Goal: Task Accomplishment & Management: Manage account settings

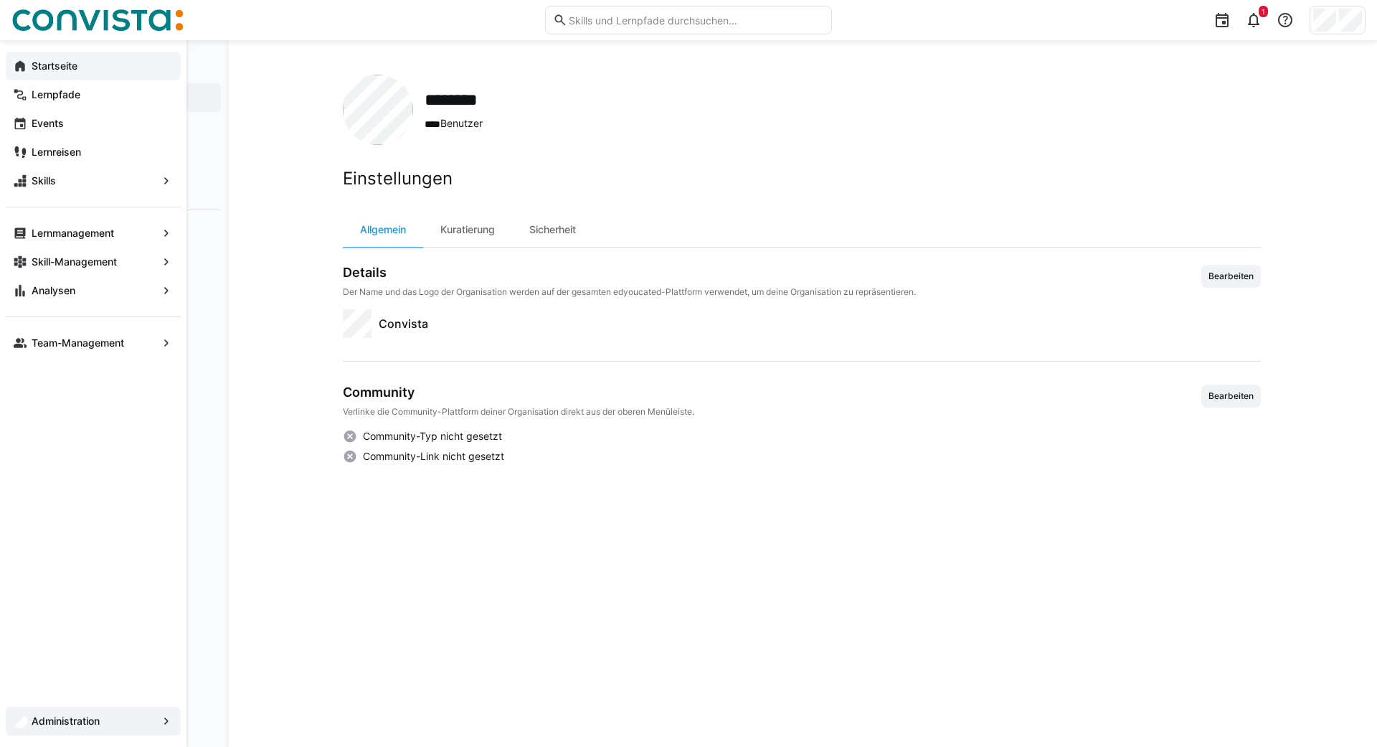
click at [17, 62] on eds-icon at bounding box center [20, 66] width 14 height 14
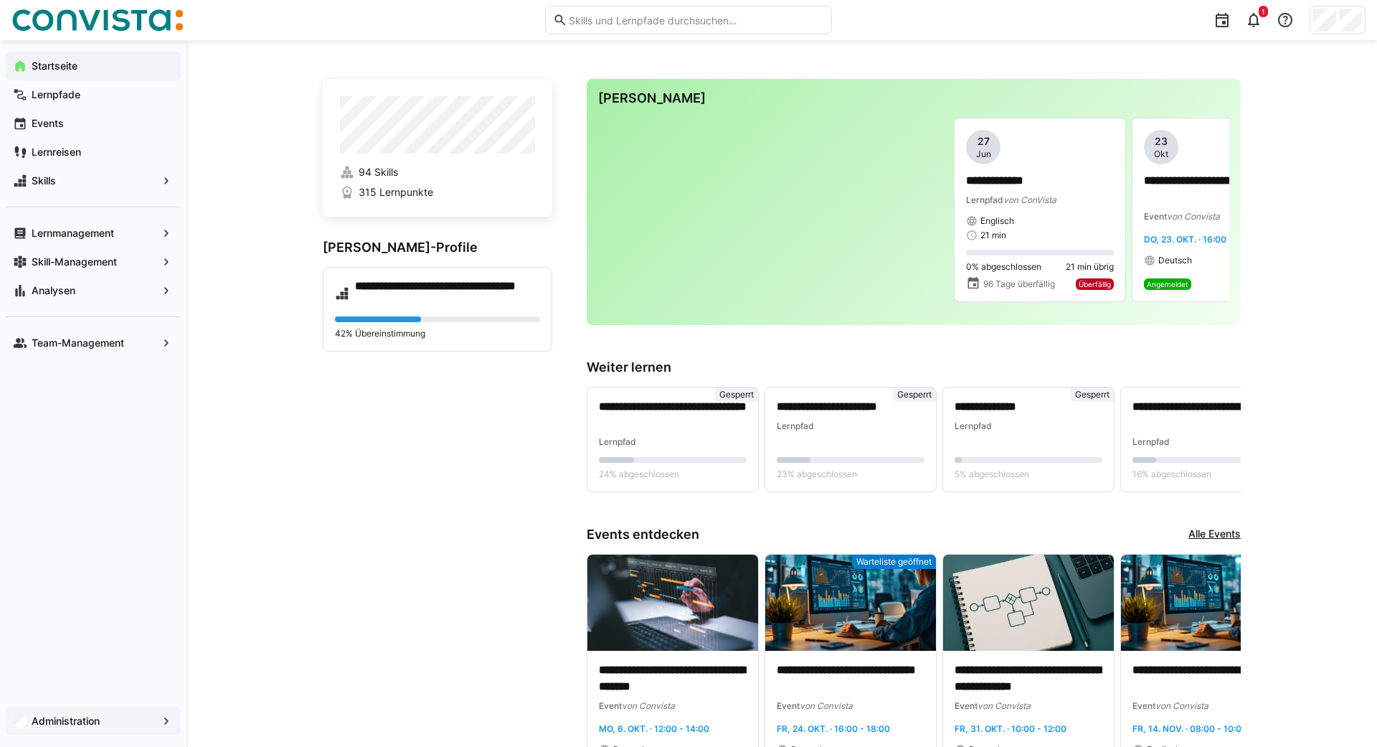
click at [0, 0] on app-navigation-label "Administration" at bounding box center [0, 0] width 0 height 0
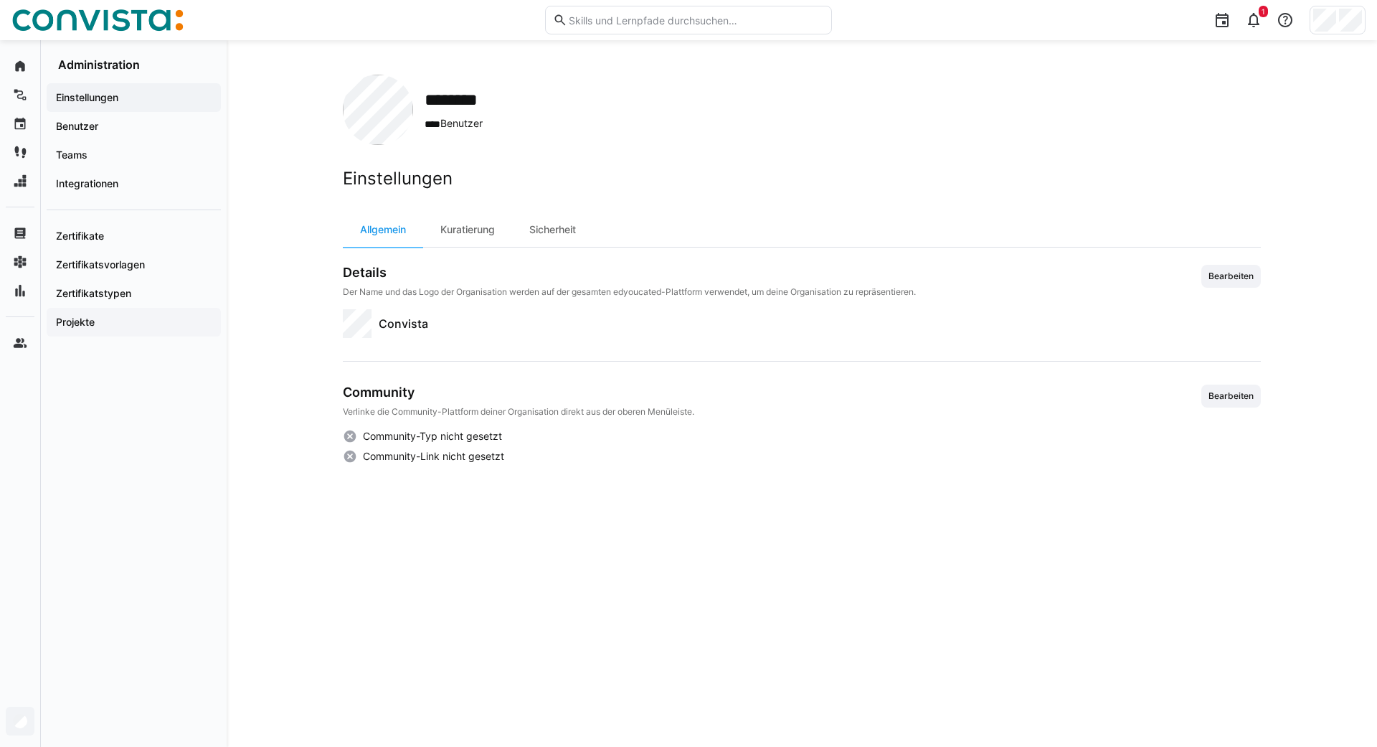
click at [67, 332] on div "Projekte" at bounding box center [134, 322] width 174 height 29
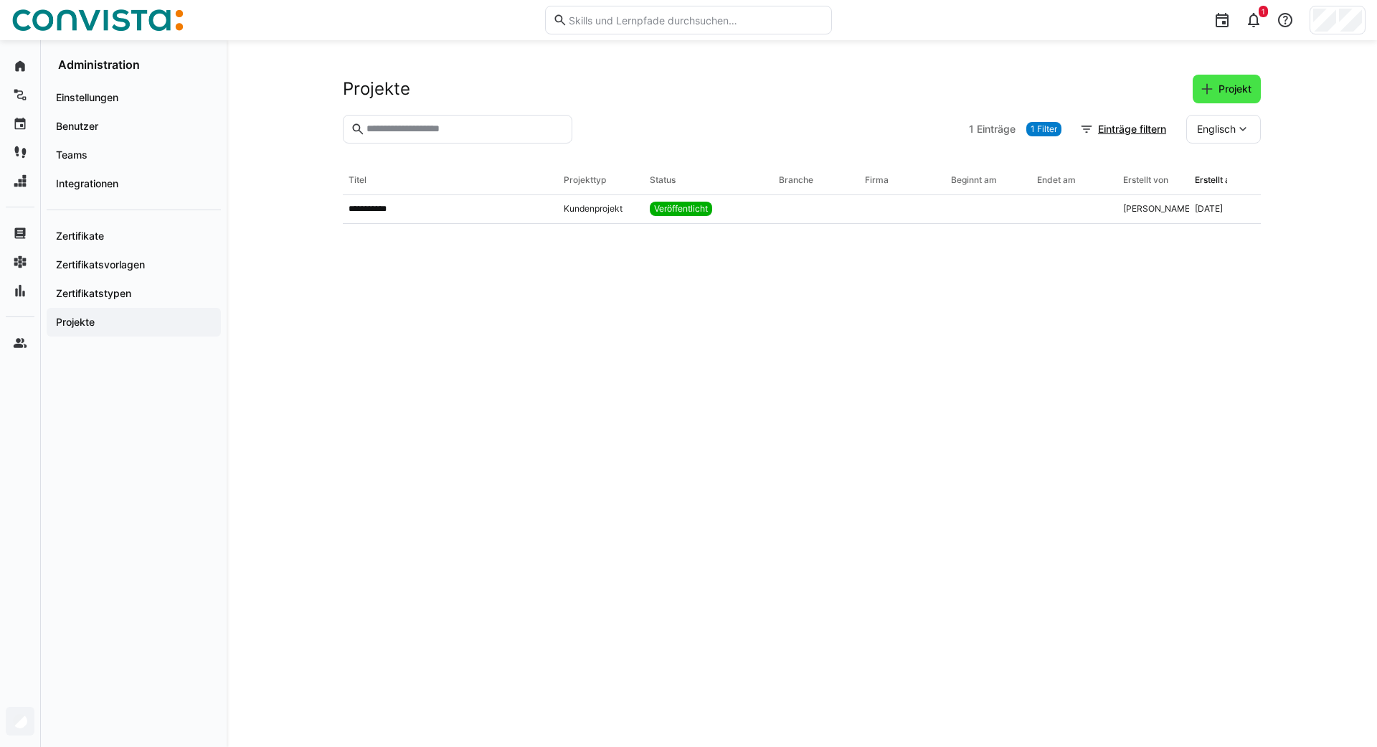
click at [1232, 82] on span "Projekt" at bounding box center [1234, 89] width 37 height 14
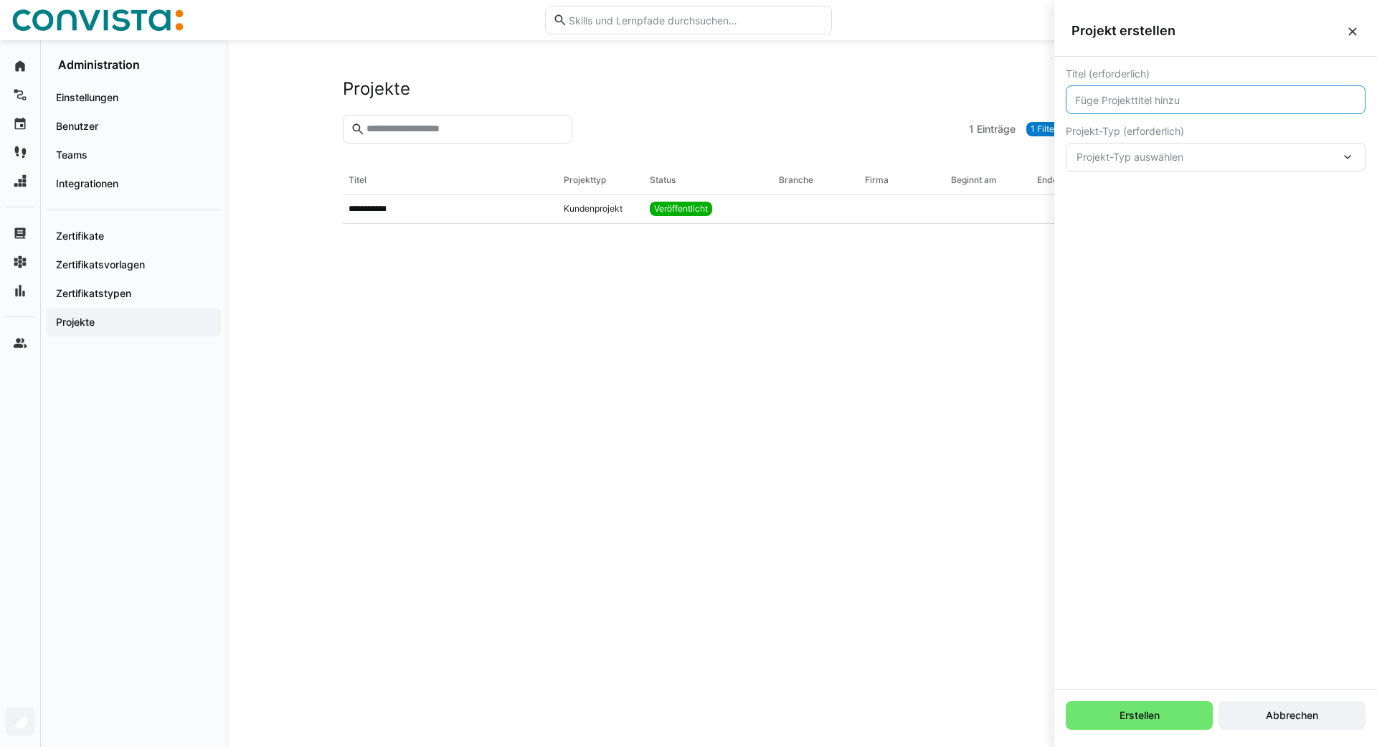
click at [1135, 103] on input "text" at bounding box center [1216, 99] width 284 height 13
type input "S/4HANA Transformation"
click at [1135, 162] on span "Projekt-Typ auswählen" at bounding box center [1209, 157] width 264 height 14
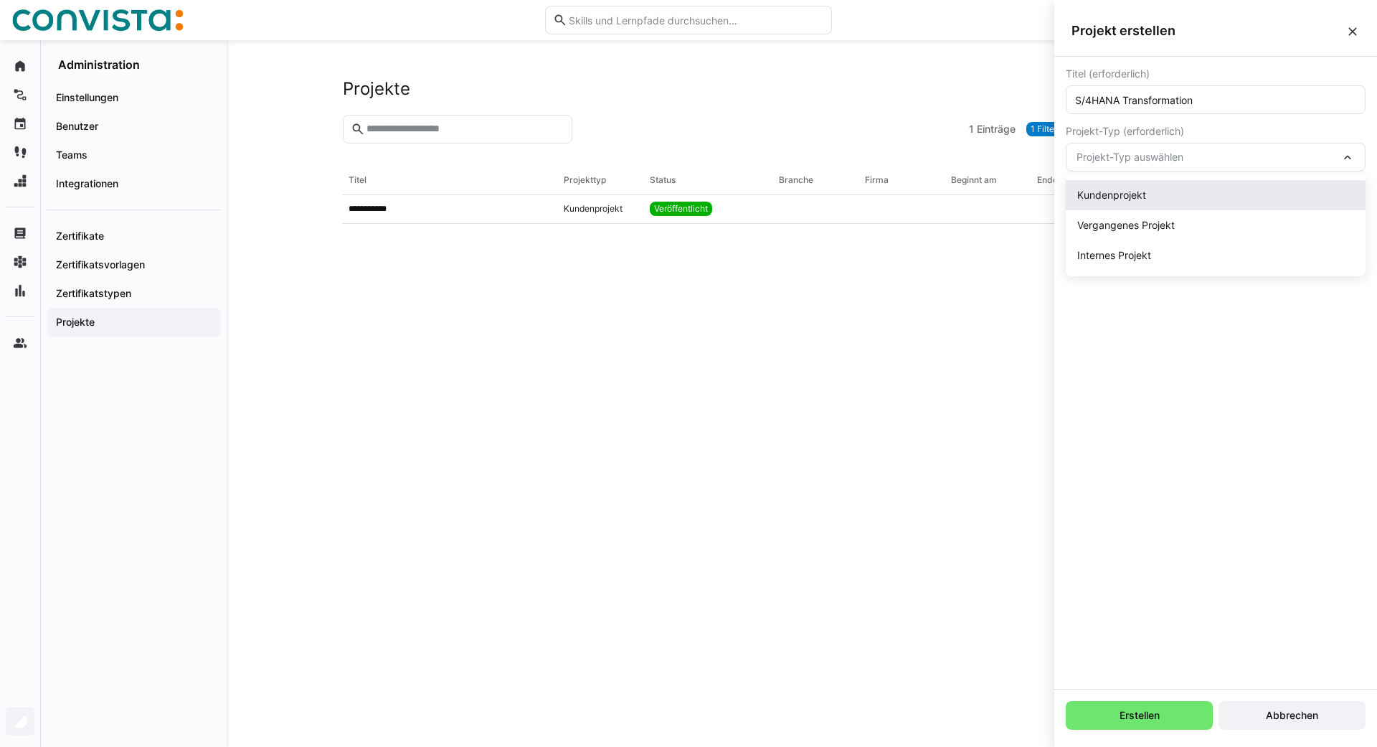
click at [1128, 198] on app-project-type "Kundenprojekt" at bounding box center [1111, 195] width 69 height 14
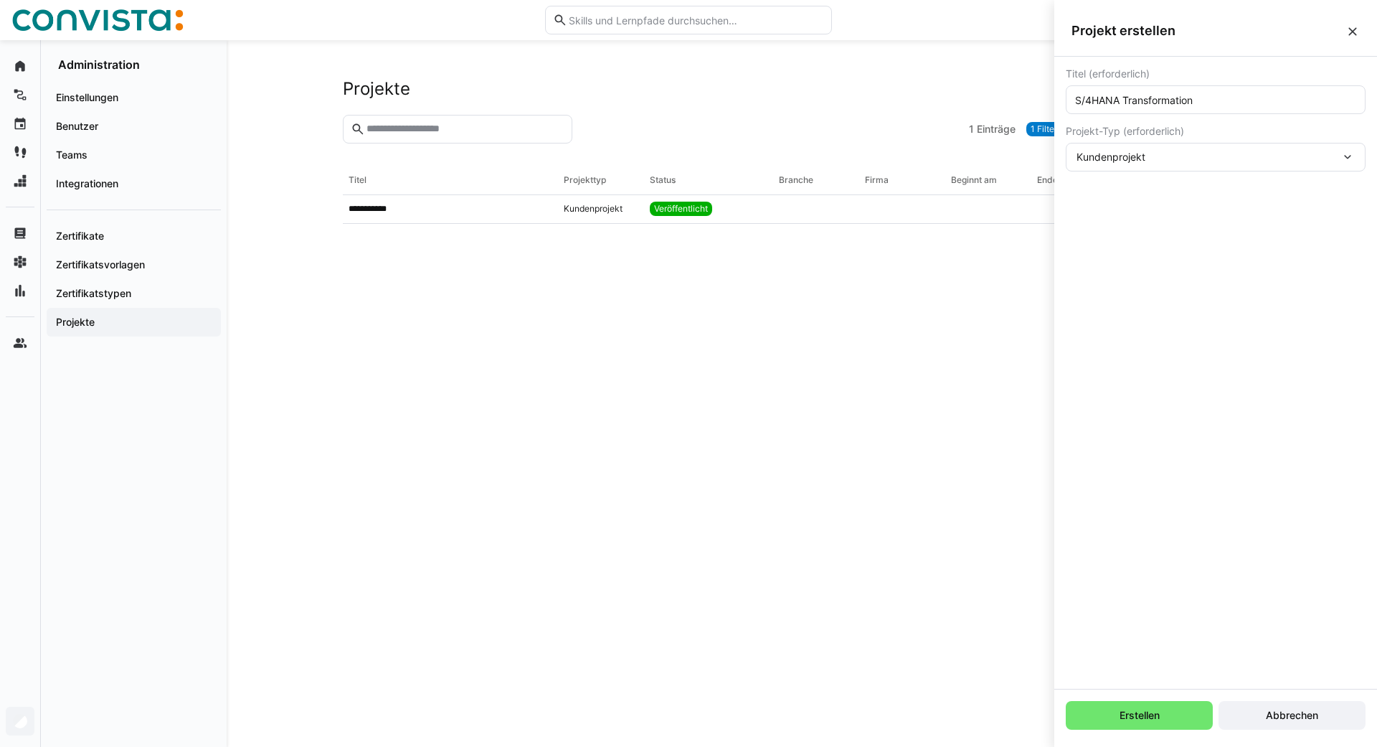
click at [880, 138] on div at bounding box center [770, 129] width 385 height 29
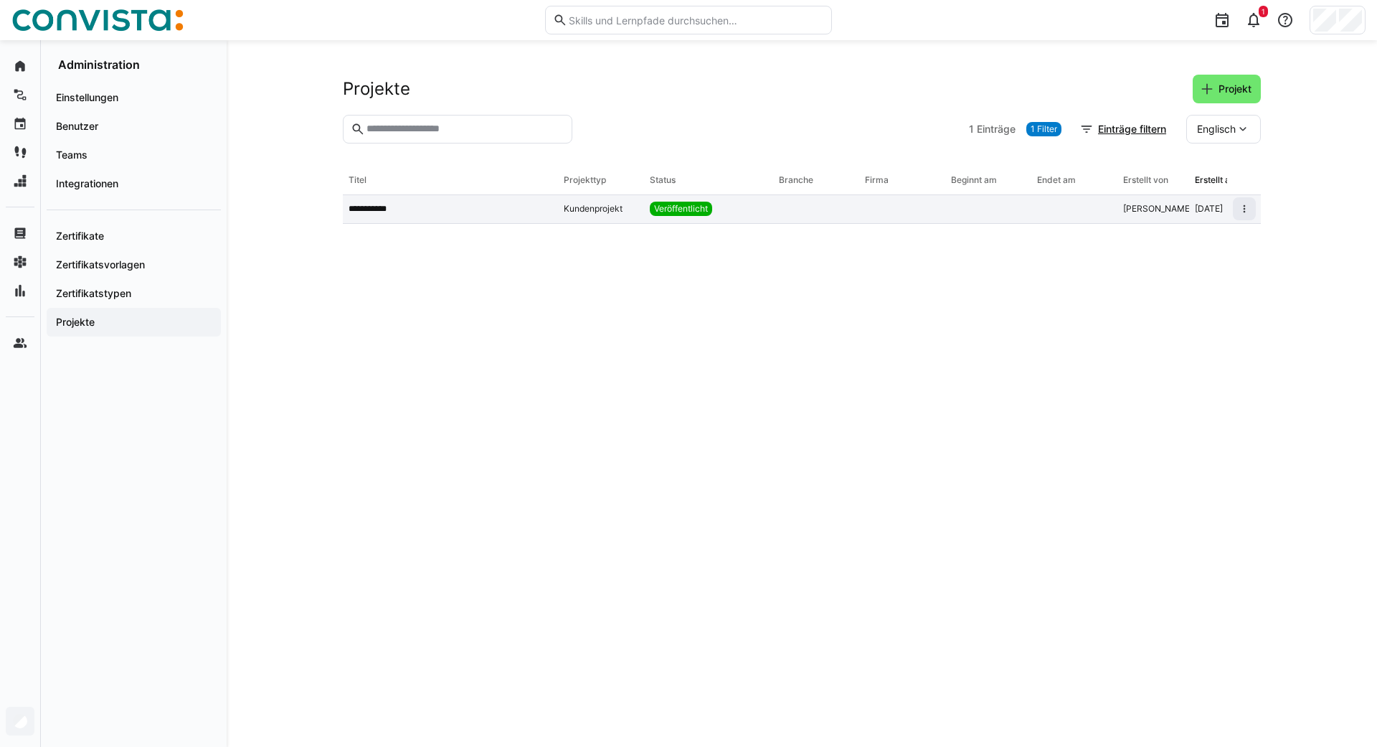
click at [792, 211] on div at bounding box center [816, 209] width 86 height 29
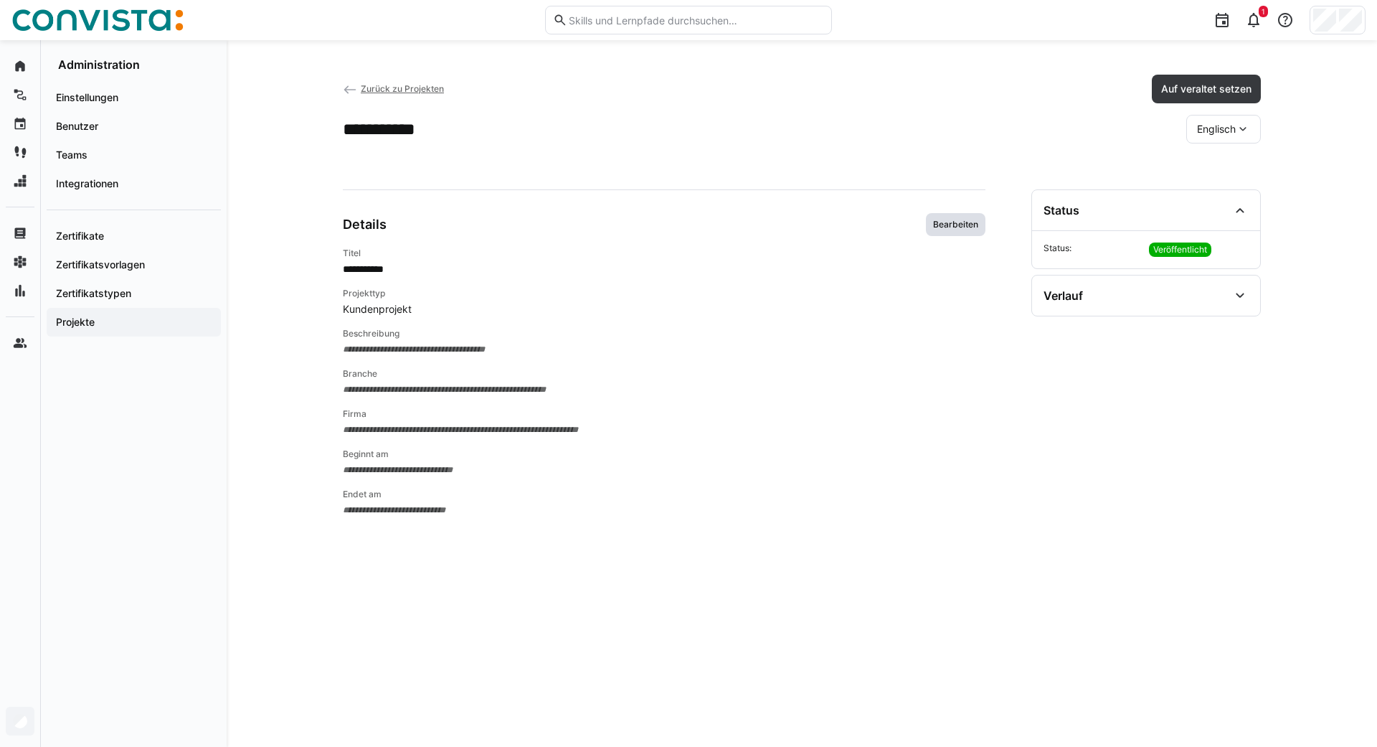
click at [977, 222] on span "Bearbeiten" at bounding box center [956, 224] width 48 height 11
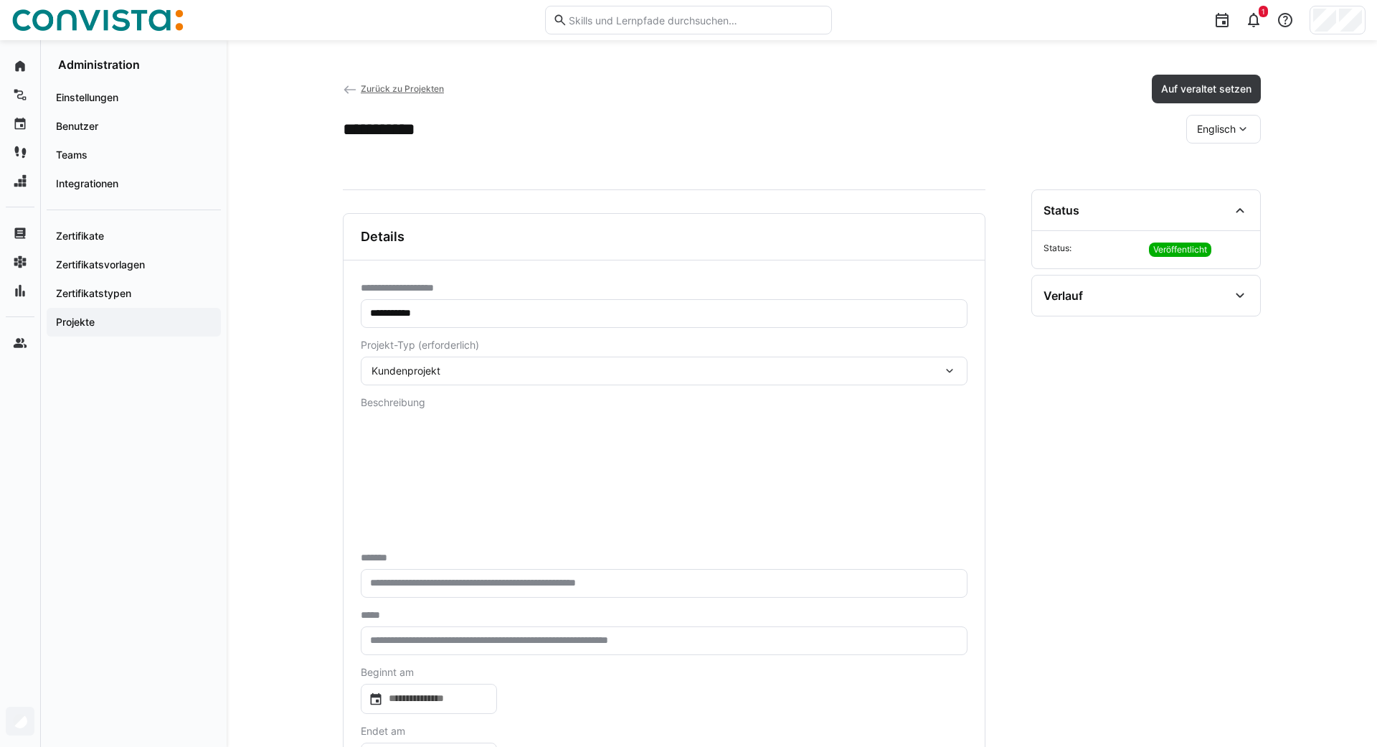
click at [394, 90] on span "Zurück zu Projekten" at bounding box center [402, 88] width 83 height 11
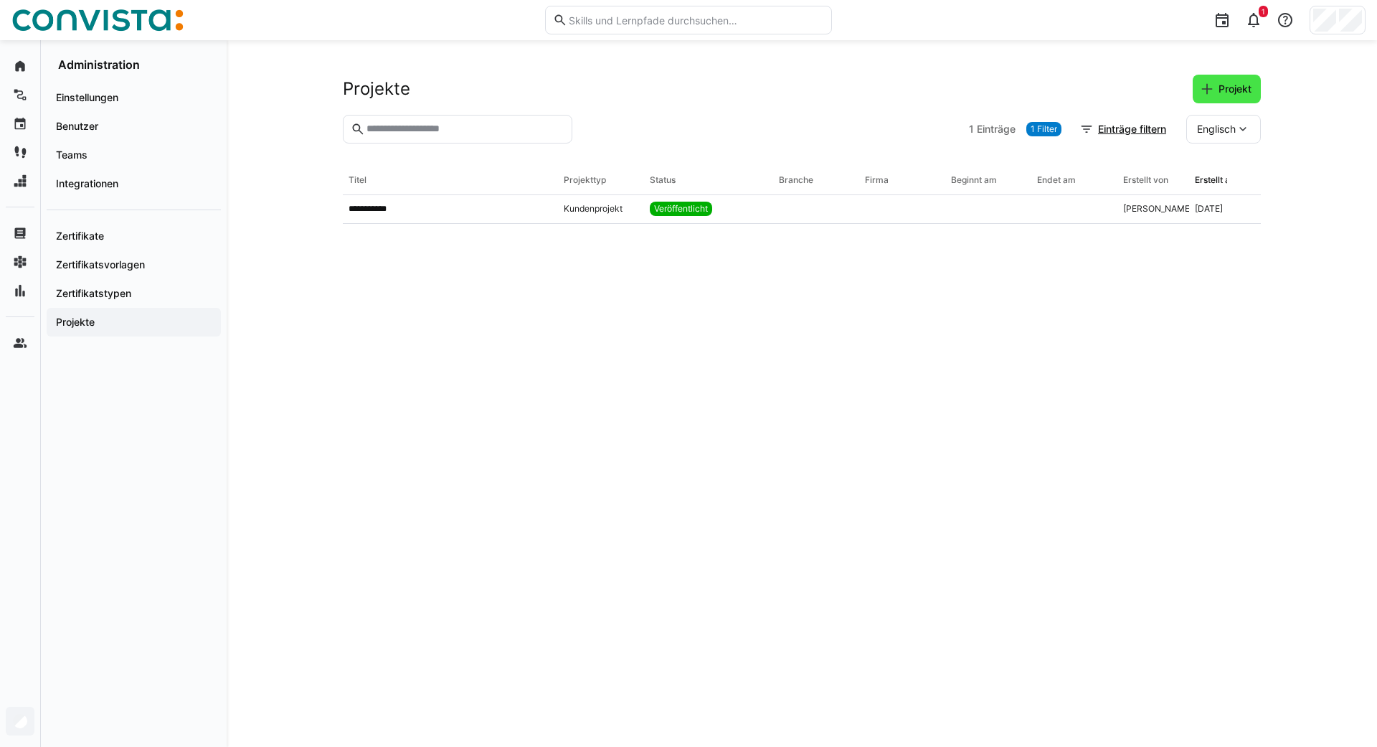
click at [1211, 94] on eds-icon at bounding box center [1207, 89] width 14 height 14
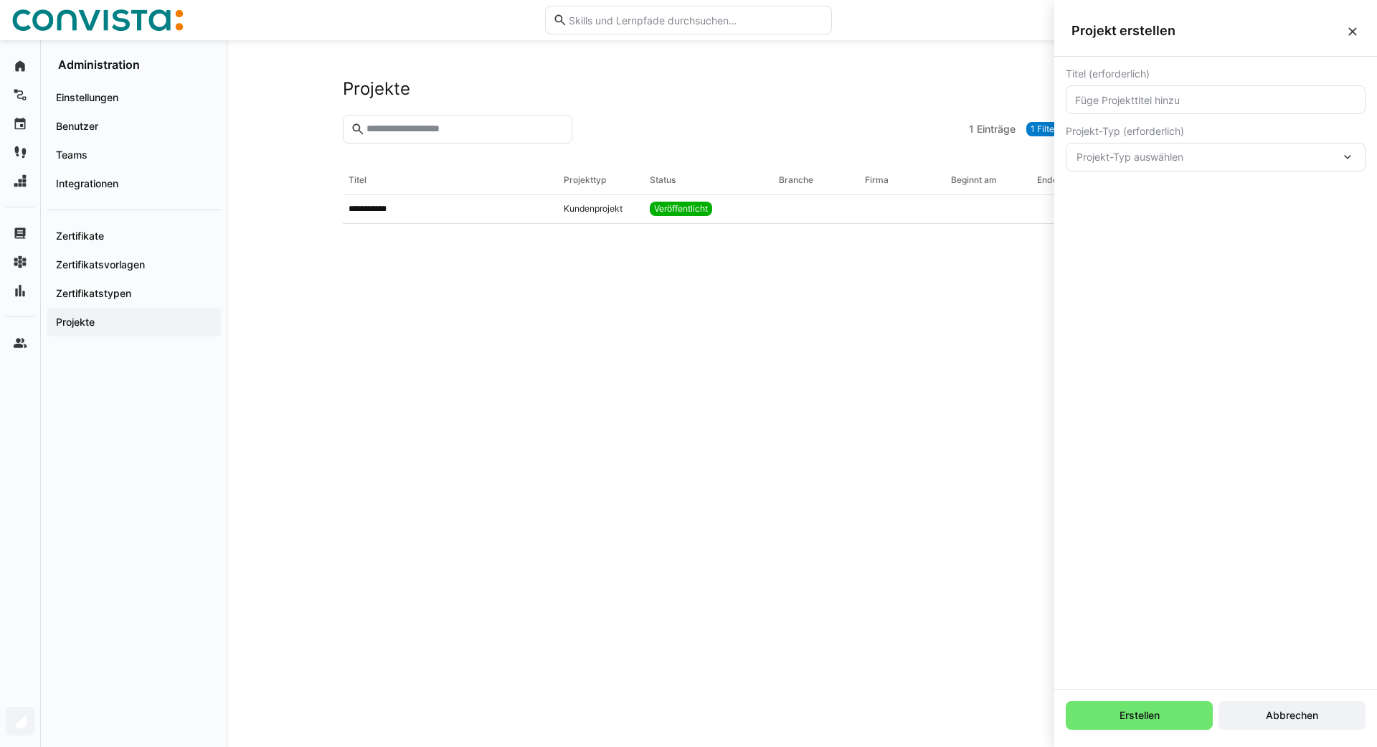
click at [1114, 101] on input "text" at bounding box center [1216, 99] width 284 height 13
type input "S/4HANA Transformation"
click at [1155, 164] on span "Projekt-Typ auswählen" at bounding box center [1209, 157] width 264 height 14
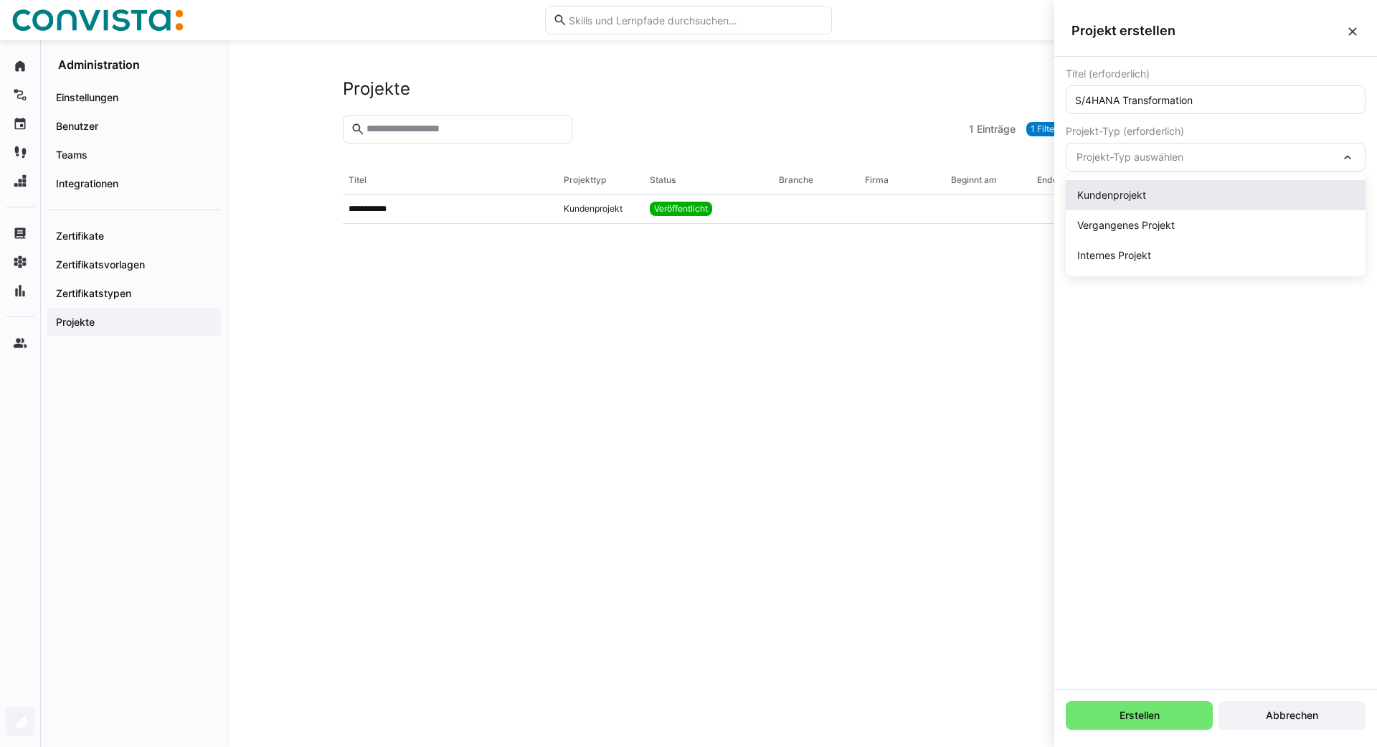
click at [1115, 197] on app-project-type "Kundenprojekt" at bounding box center [1111, 195] width 69 height 14
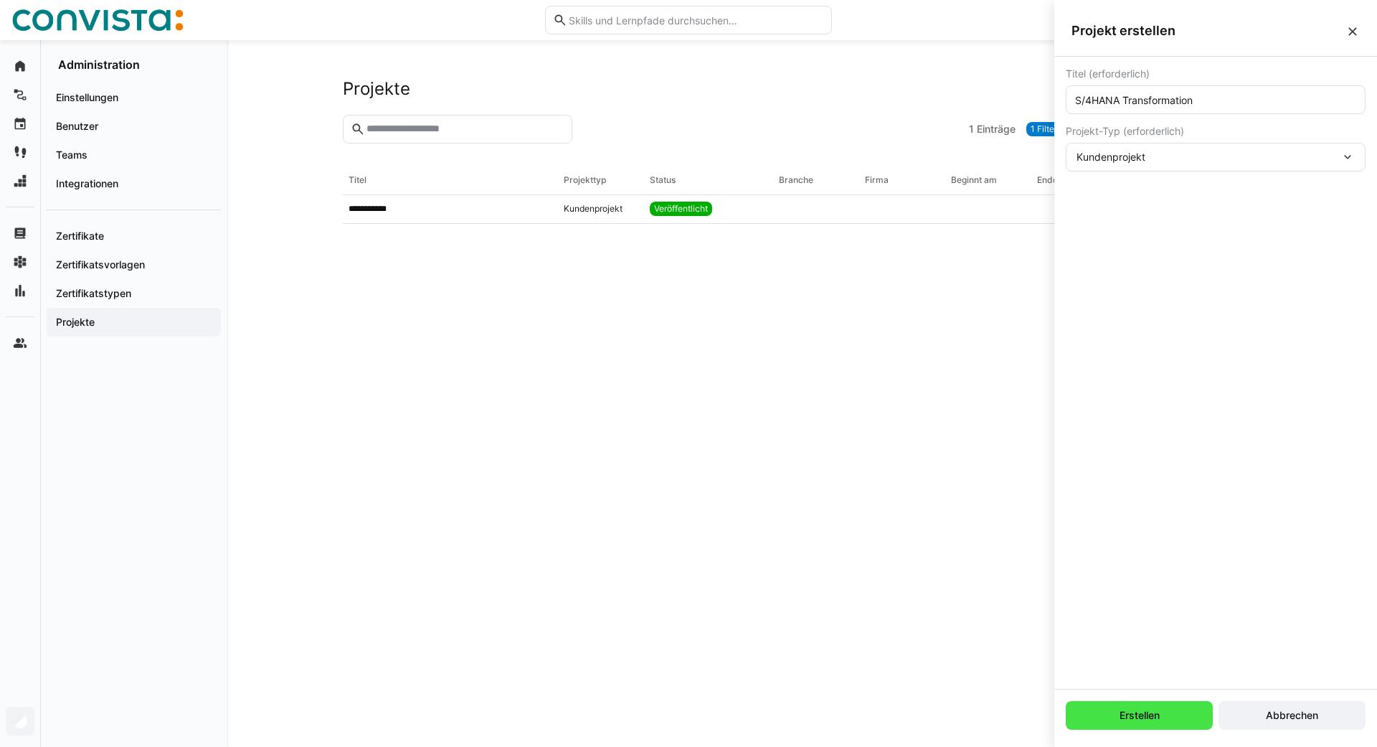
click at [1148, 711] on span "Erstellen" at bounding box center [1139, 715] width 44 height 14
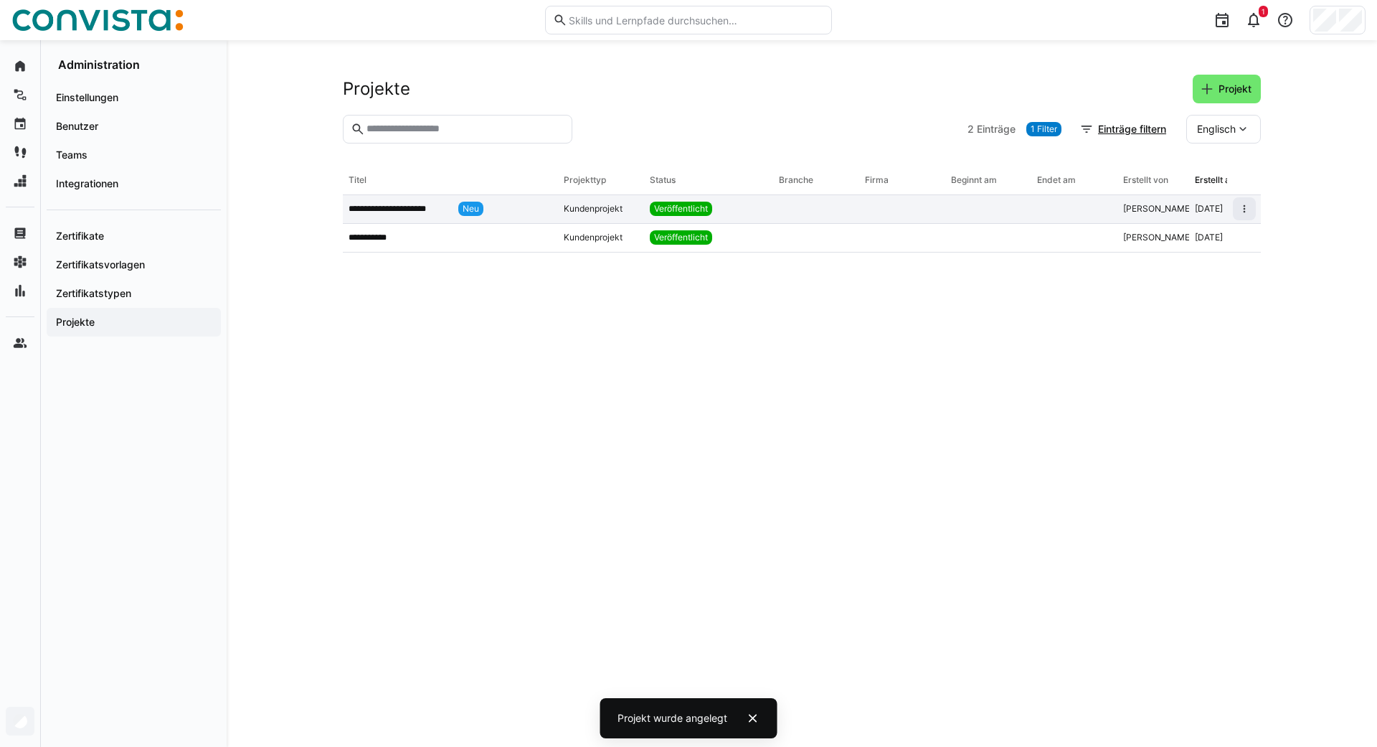
click at [419, 202] on app-table-first-column "**********" at bounding box center [451, 209] width 204 height 14
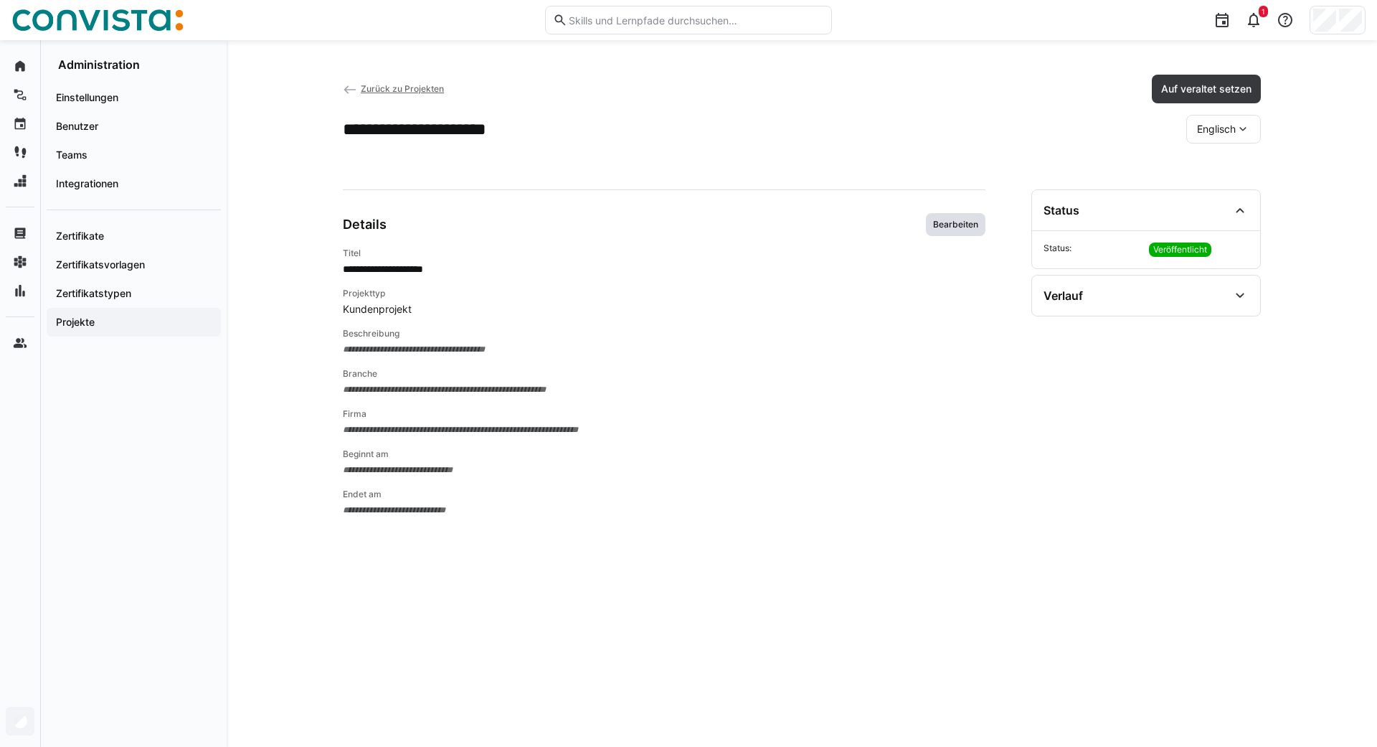
click at [965, 219] on span "Bearbeiten" at bounding box center [956, 224] width 48 height 11
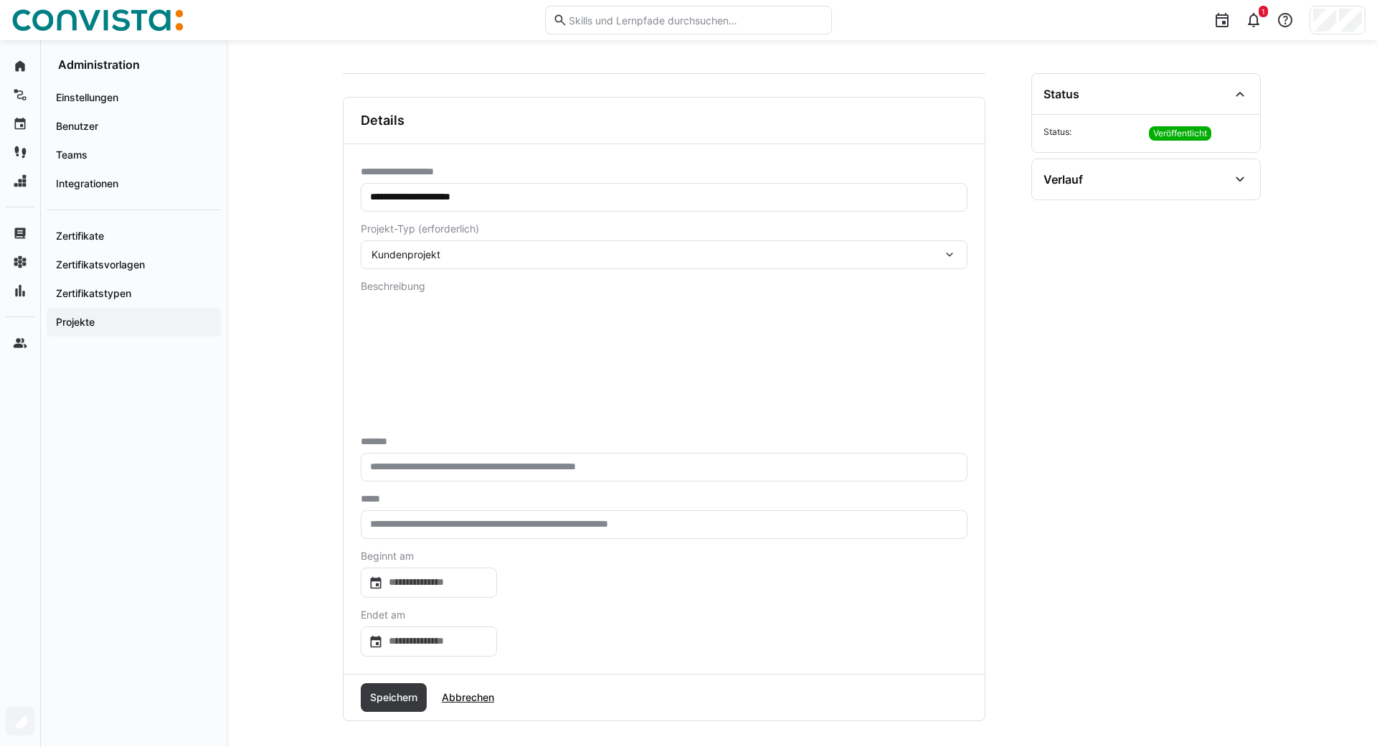
scroll to position [125, 0]
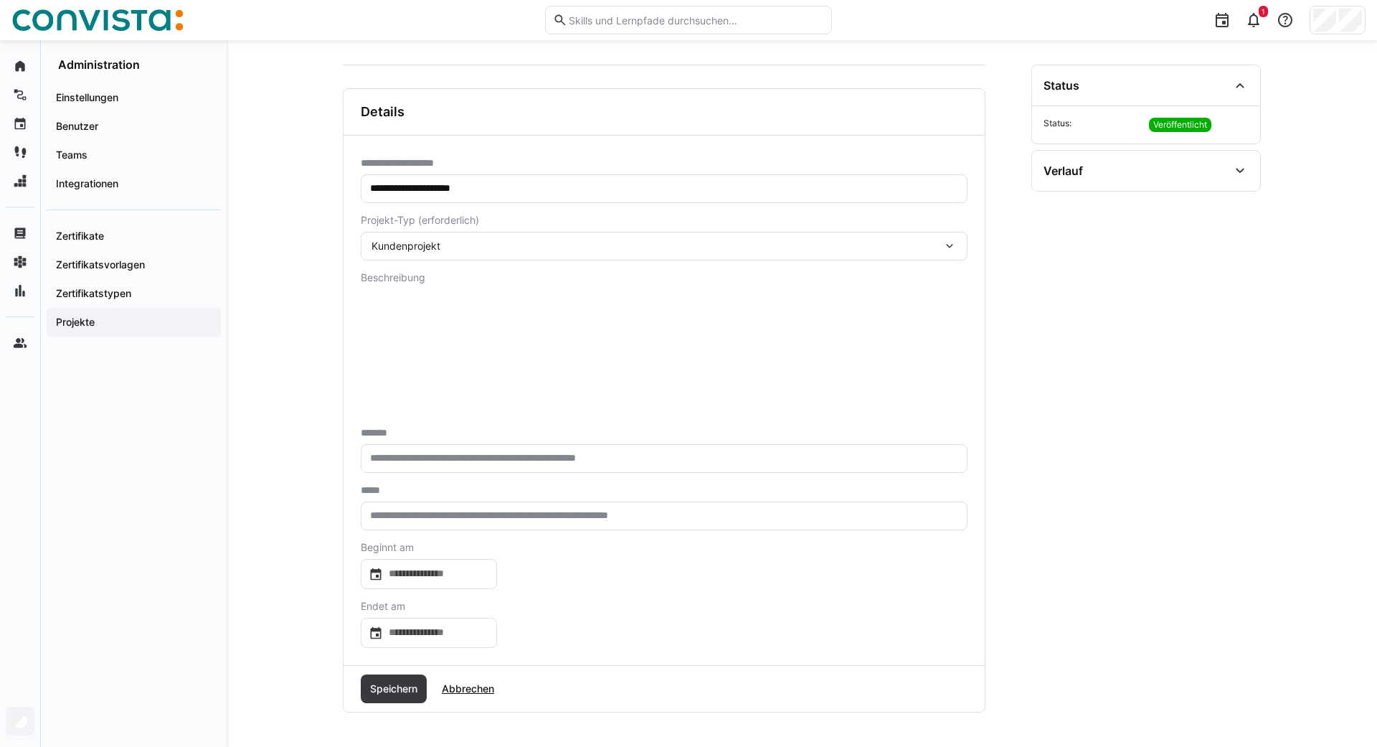
click at [397, 465] on eds-input at bounding box center [664, 458] width 607 height 29
type input "**********"
click at [420, 509] on input "text" at bounding box center [664, 515] width 591 height 13
drag, startPoint x: 430, startPoint y: 510, endPoint x: 330, endPoint y: 509, distance: 99.7
click at [369, 509] on input "*********" at bounding box center [664, 515] width 591 height 13
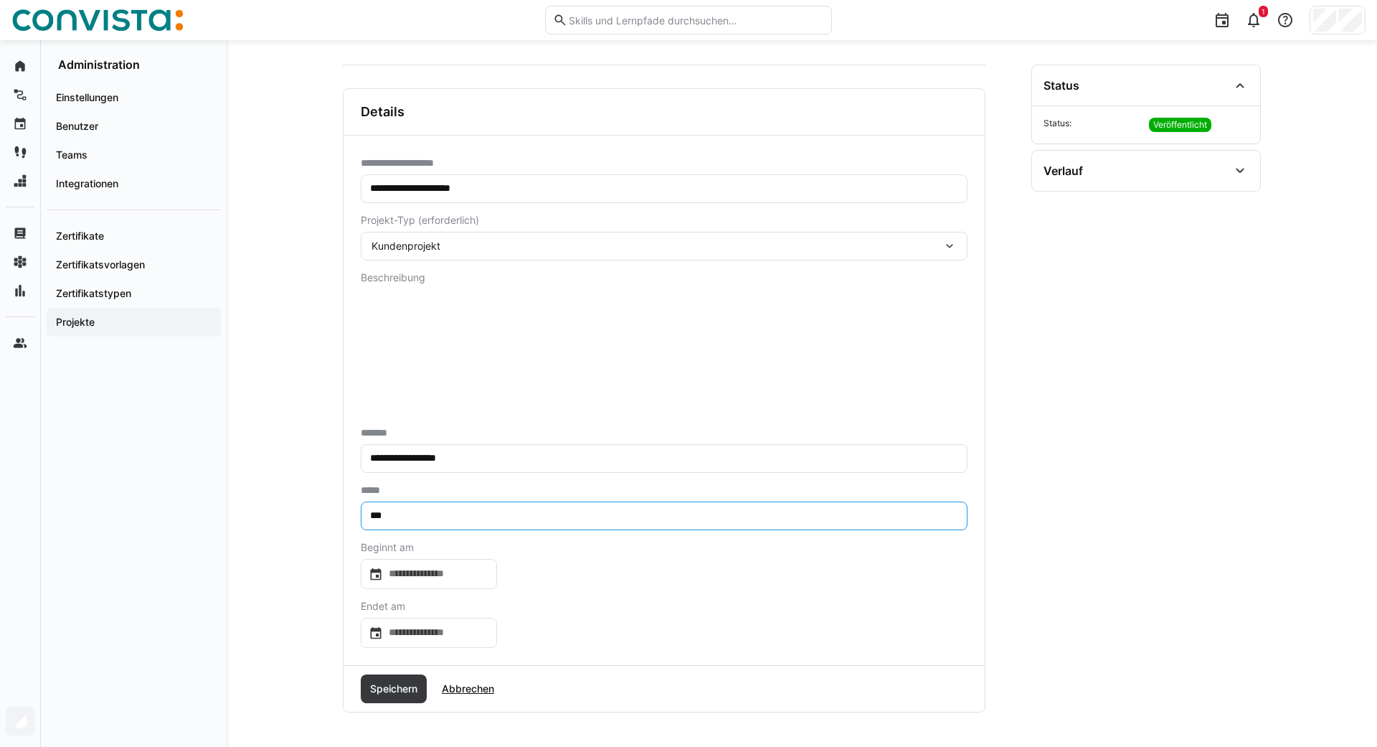
type input "***"
click at [407, 562] on div at bounding box center [429, 574] width 136 height 30
click at [422, 336] on span "OKT. 2025" at bounding box center [399, 334] width 47 height 11
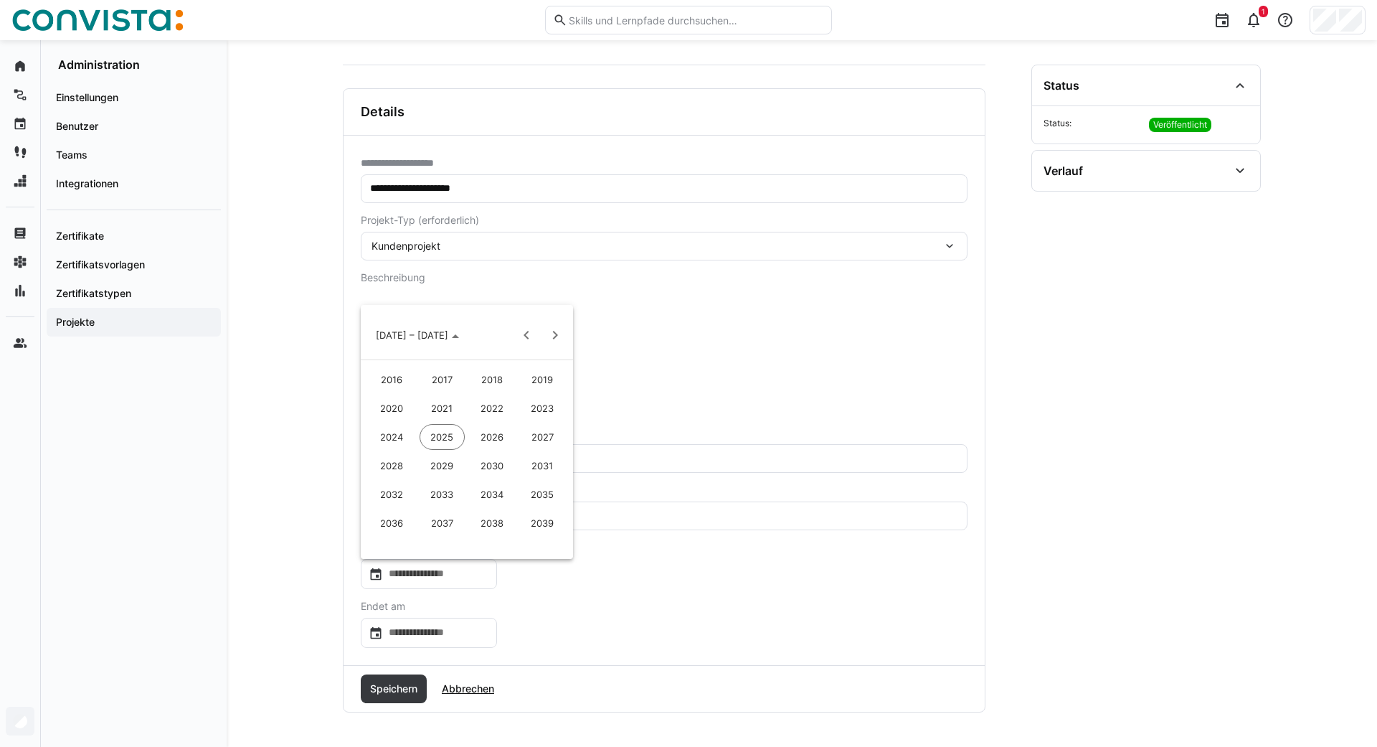
click at [382, 408] on span "2020" at bounding box center [391, 408] width 45 height 26
click at [393, 410] on span "JAN." at bounding box center [391, 408] width 45 height 26
click at [440, 422] on span "1" at bounding box center [438, 424] width 26 height 26
type input "**********"
click at [481, 635] on input at bounding box center [436, 632] width 106 height 14
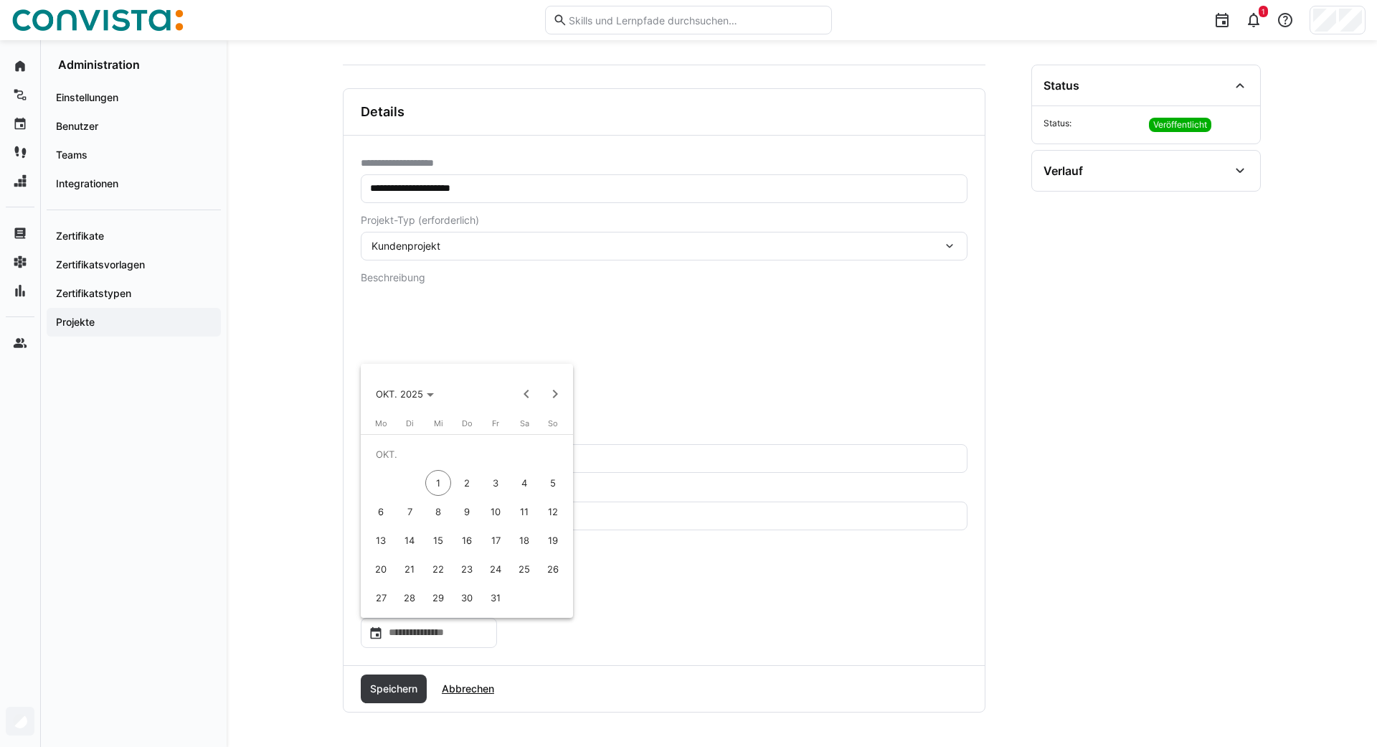
click at [492, 603] on span "31" at bounding box center [496, 598] width 26 height 26
type input "**********"
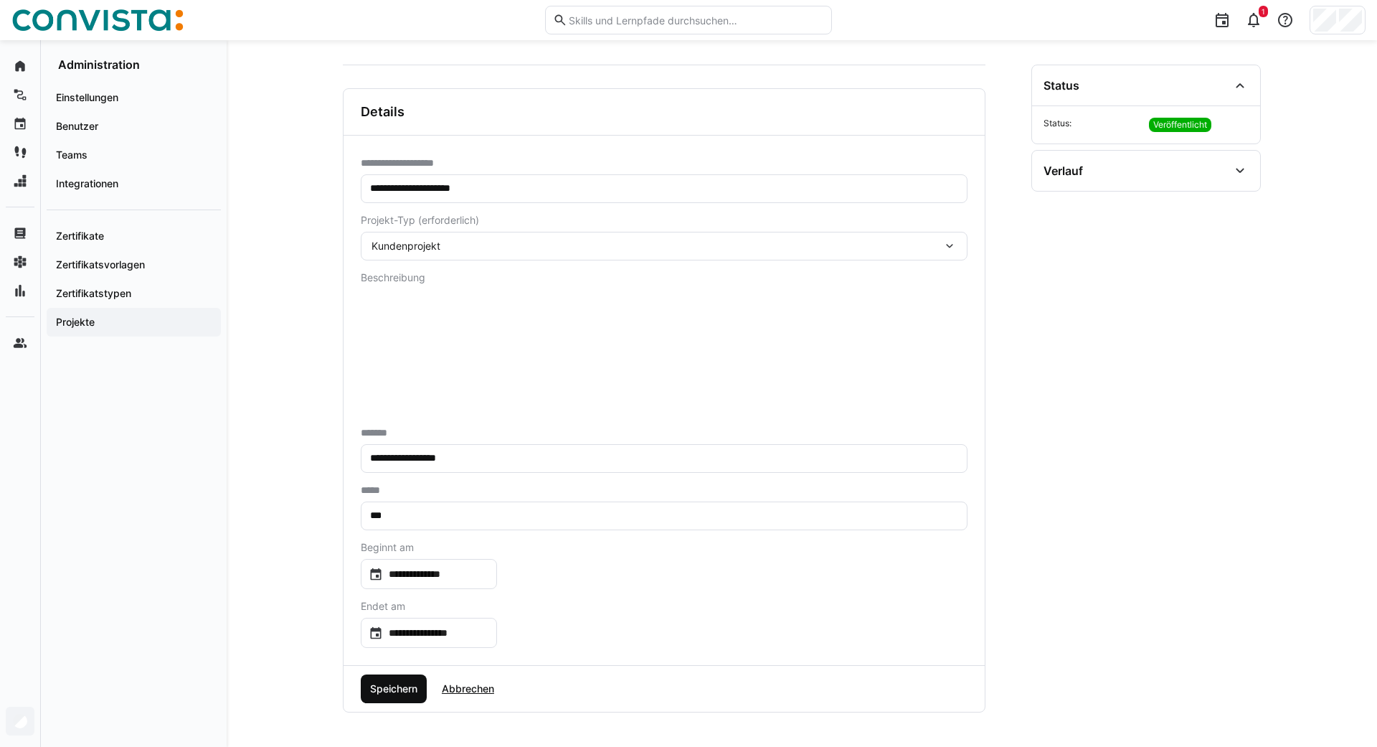
click at [387, 684] on span "Speichern" at bounding box center [394, 688] width 52 height 14
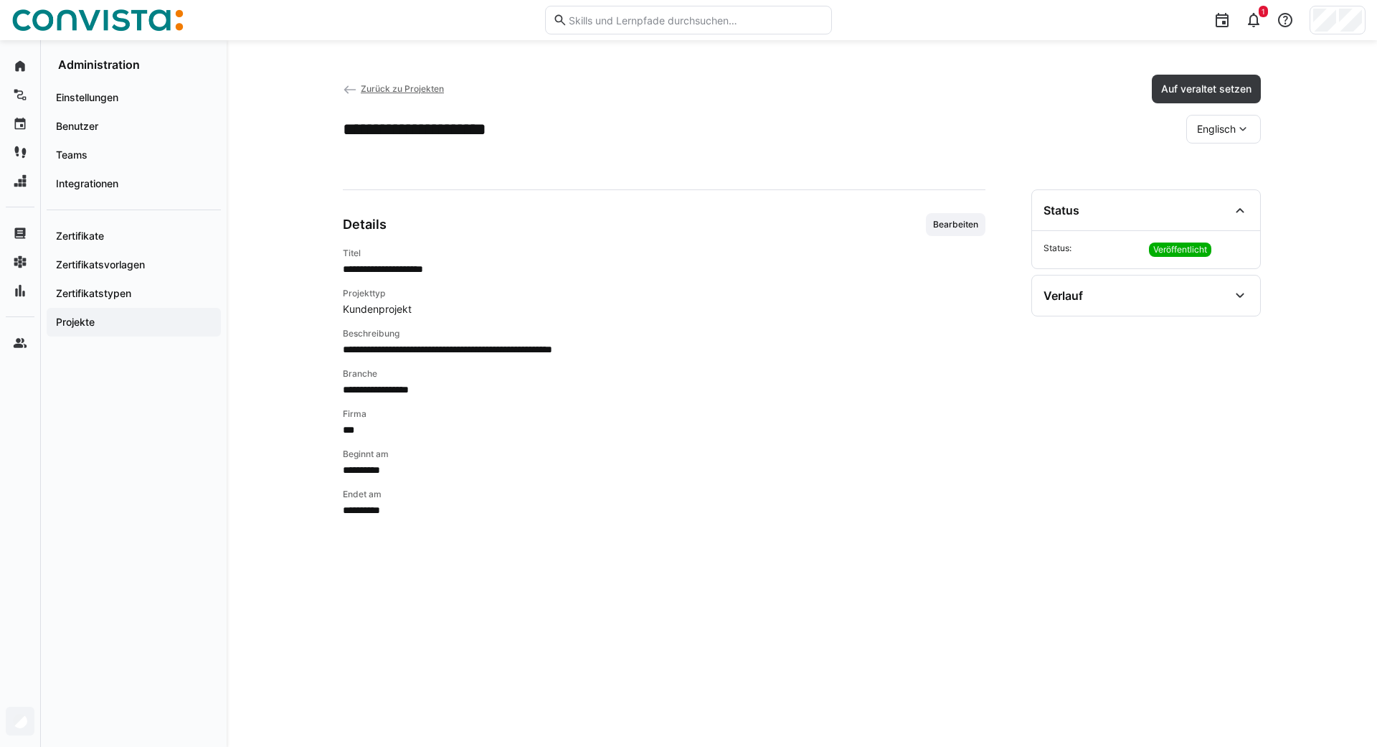
scroll to position [0, 0]
click at [1110, 291] on div "Verlauf" at bounding box center [1136, 295] width 185 height 17
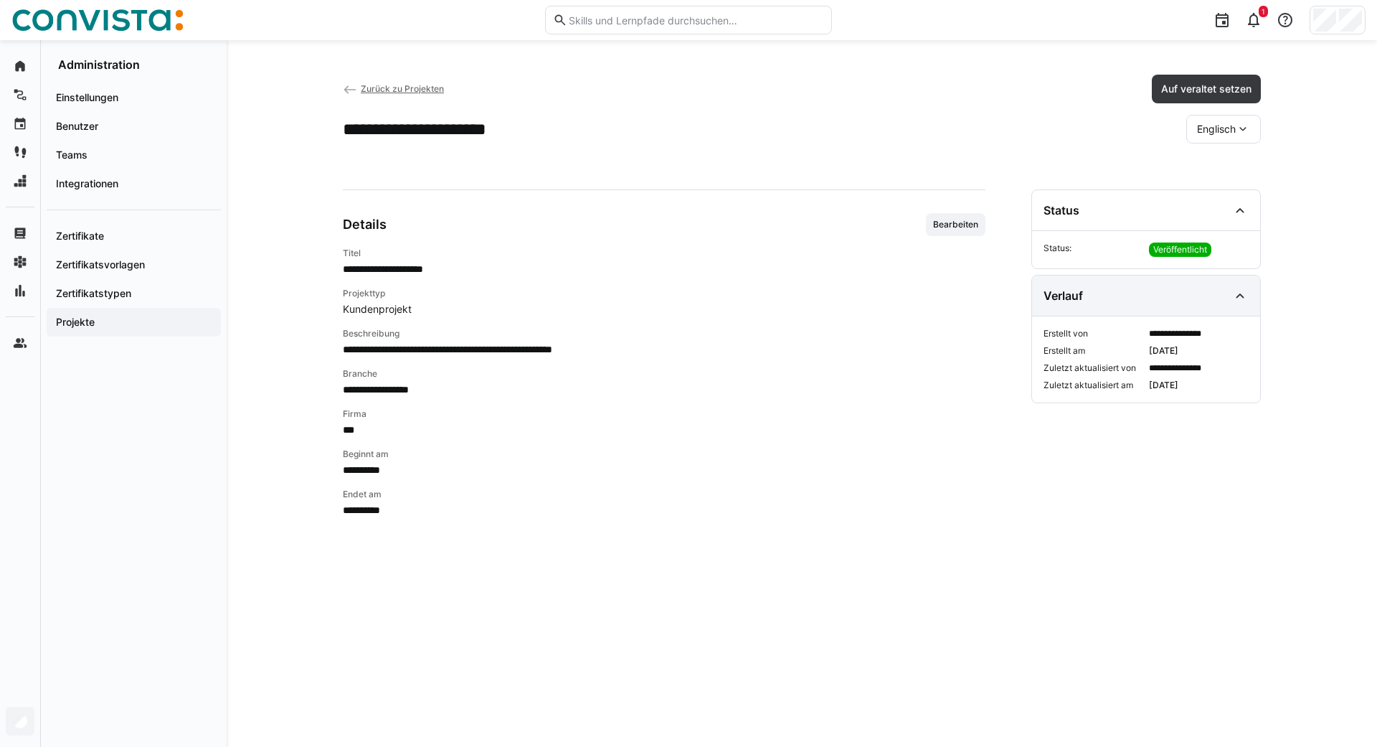
click at [1110, 291] on div "Verlauf" at bounding box center [1136, 295] width 185 height 17
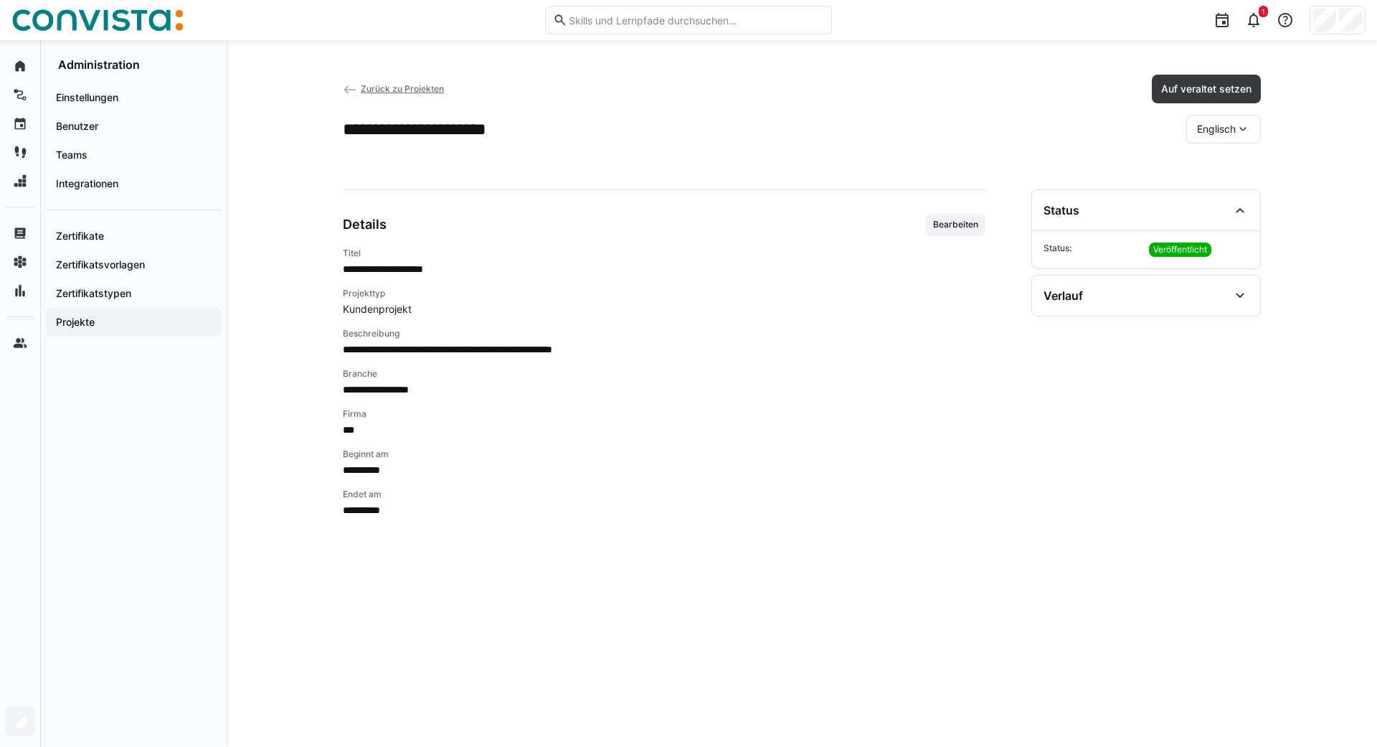
click at [1236, 128] on eds-icon at bounding box center [1243, 129] width 14 height 14
click at [1201, 166] on span "Deutsch" at bounding box center [1216, 167] width 39 height 14
click at [1214, 136] on div "Deutsch" at bounding box center [1223, 129] width 75 height 29
click at [1212, 185] on div "Englisch" at bounding box center [1224, 197] width 76 height 30
click at [1211, 123] on span "Englisch" at bounding box center [1216, 129] width 39 height 14
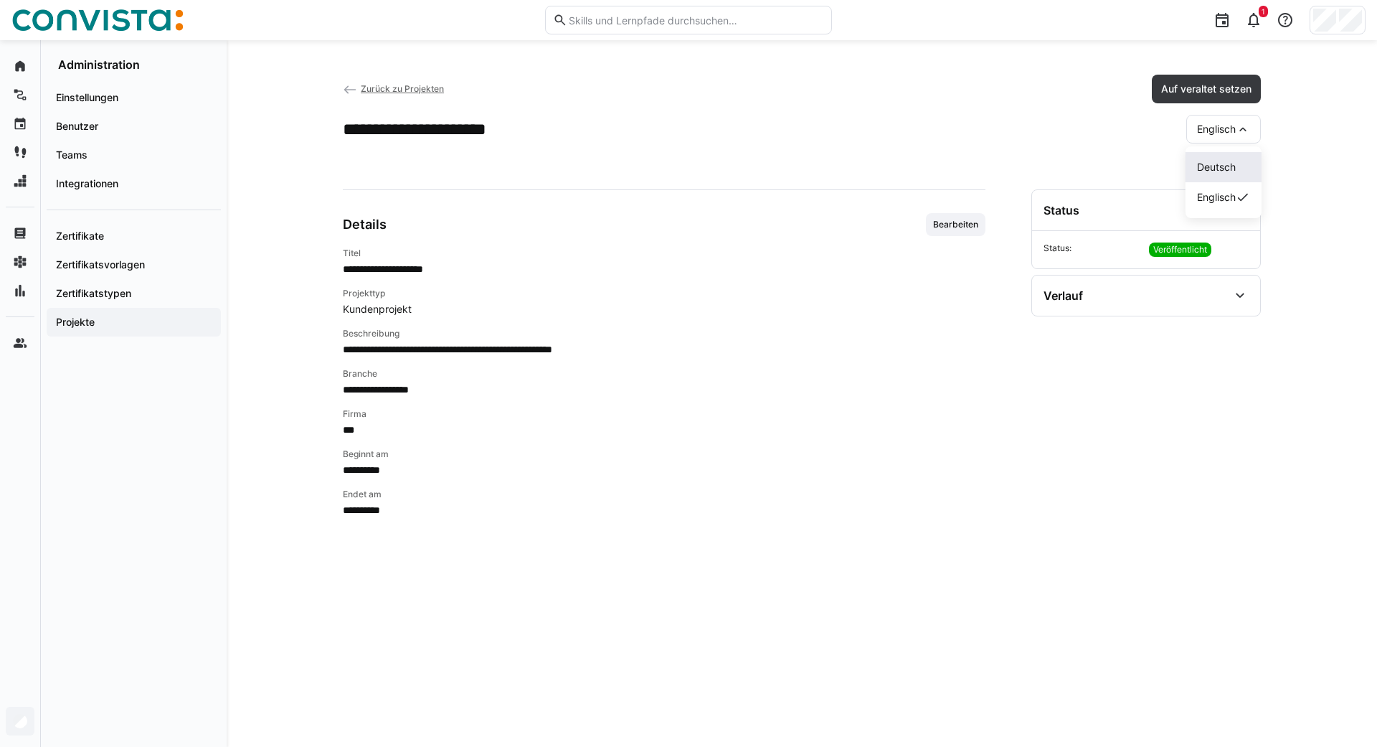
click at [1215, 168] on span "Deutsch" at bounding box center [1216, 167] width 39 height 14
click at [952, 233] on span "Bearbeiten" at bounding box center [956, 224] width 60 height 23
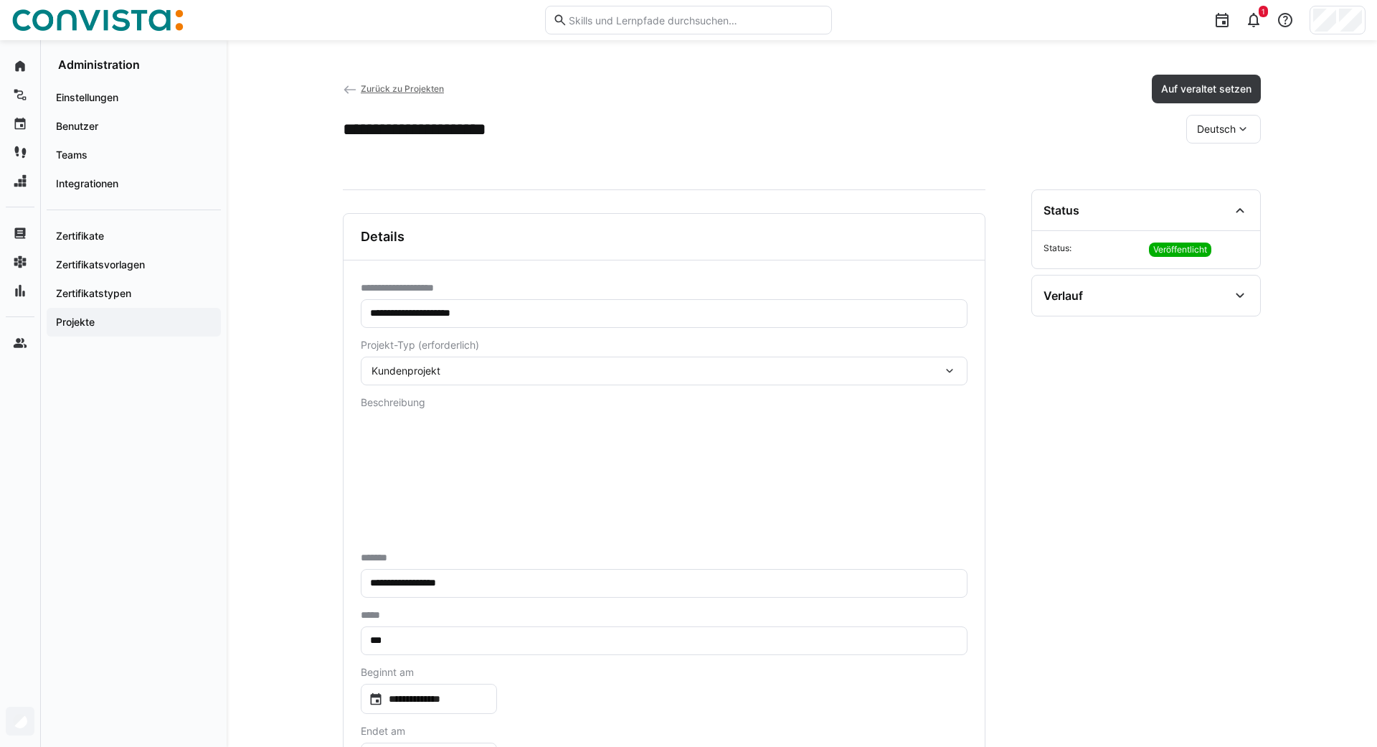
click at [952, 233] on div "Details" at bounding box center [664, 237] width 641 height 46
click at [376, 85] on span "Zurück zu Projekten" at bounding box center [402, 88] width 83 height 11
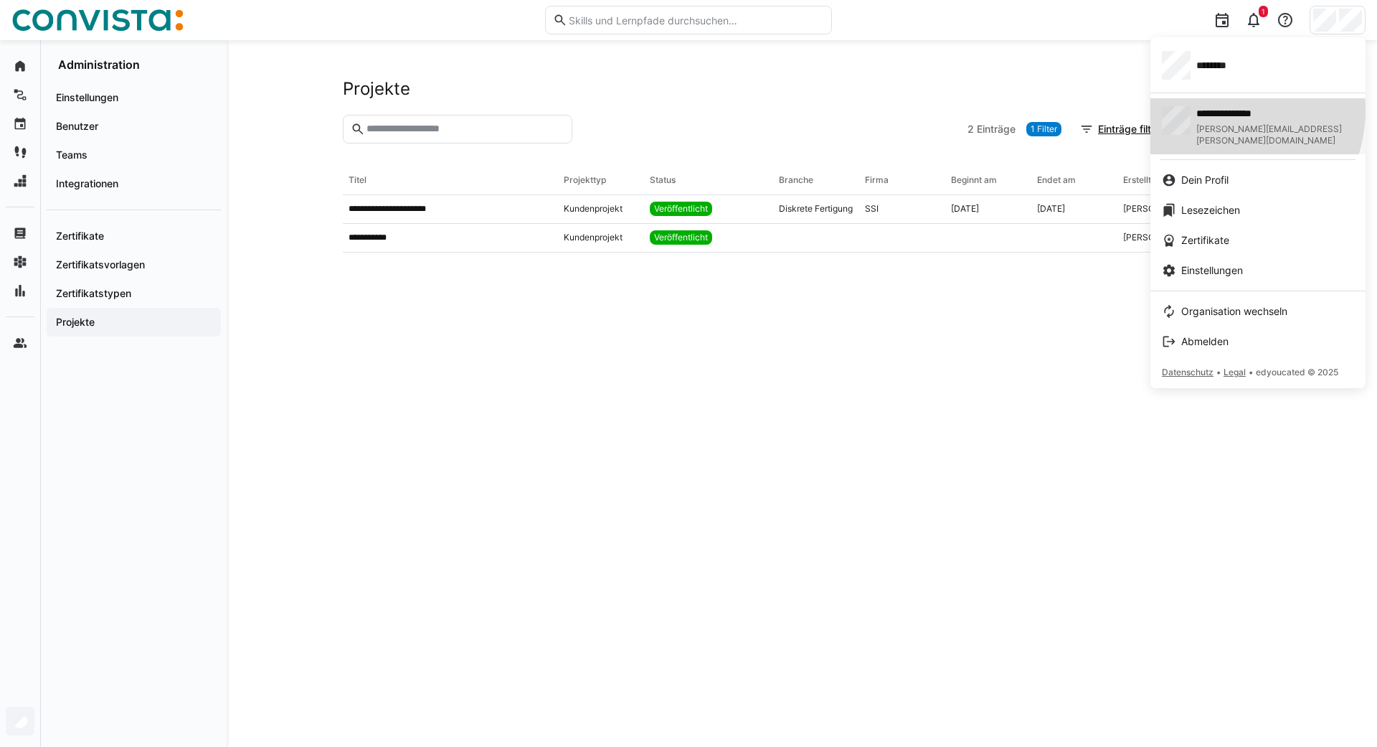
click at [1218, 110] on span "**********" at bounding box center [1261, 113] width 130 height 14
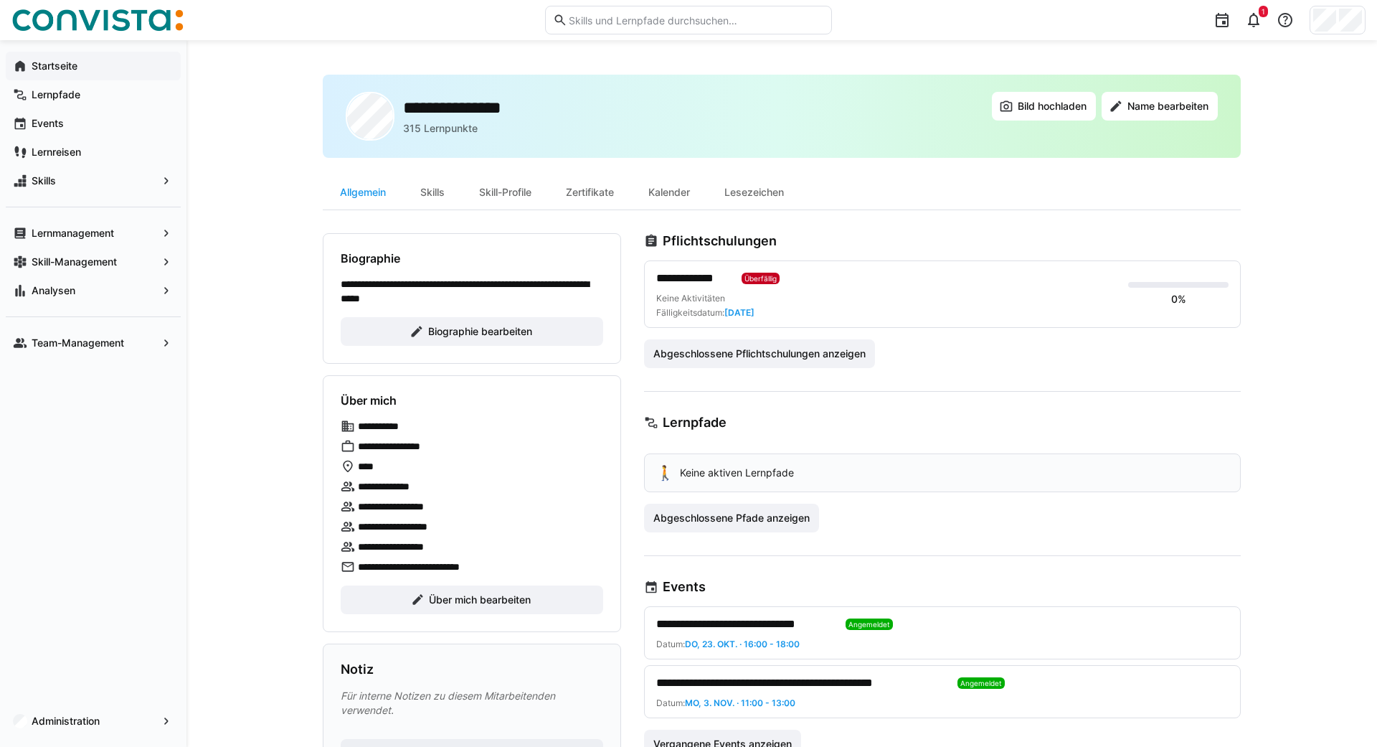
click at [0, 0] on app-navigation-label "Startseite" at bounding box center [0, 0] width 0 height 0
